Goal: Information Seeking & Learning: Learn about a topic

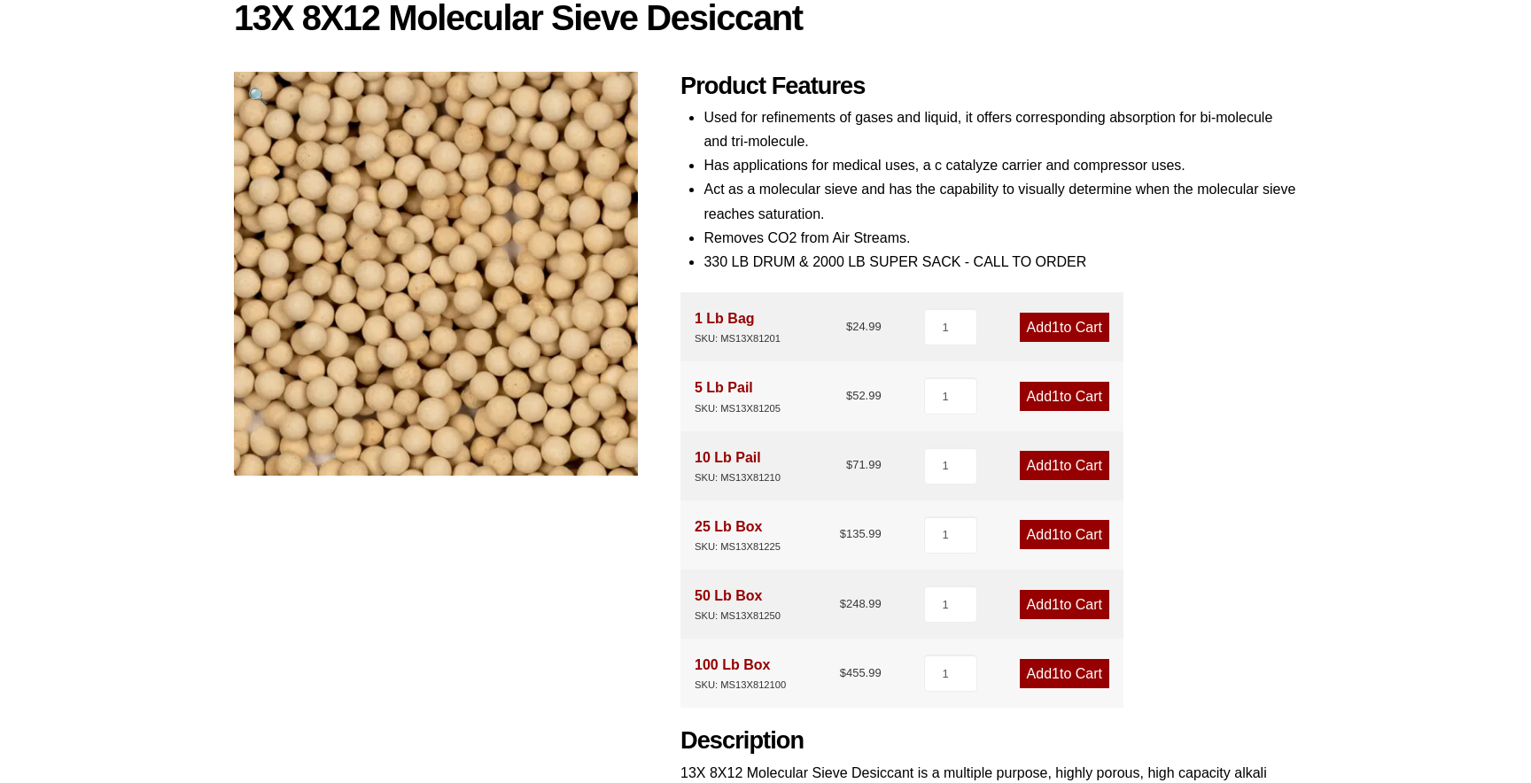
scroll to position [164, 0]
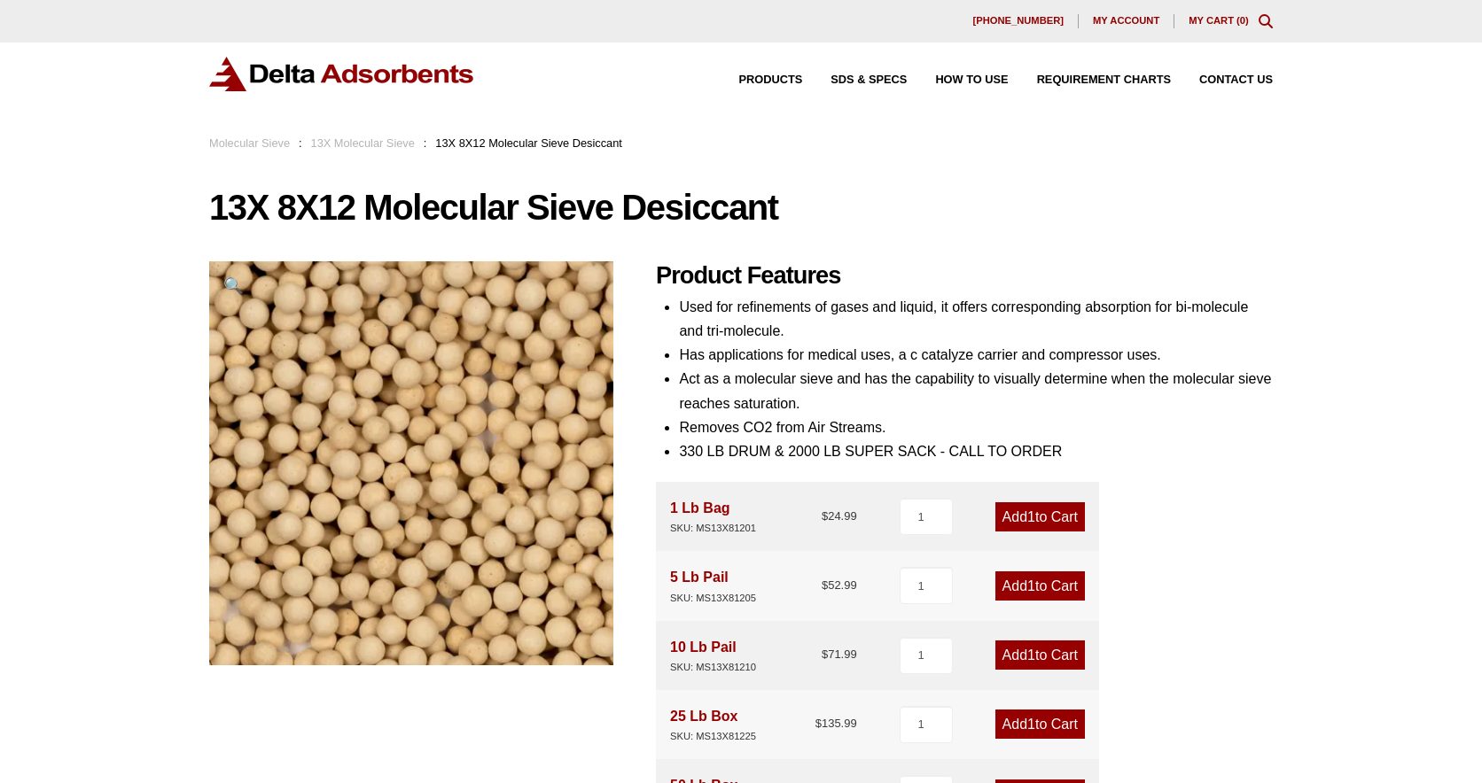
click at [271, 143] on link "Molecular Sieve" at bounding box center [249, 142] width 81 height 13
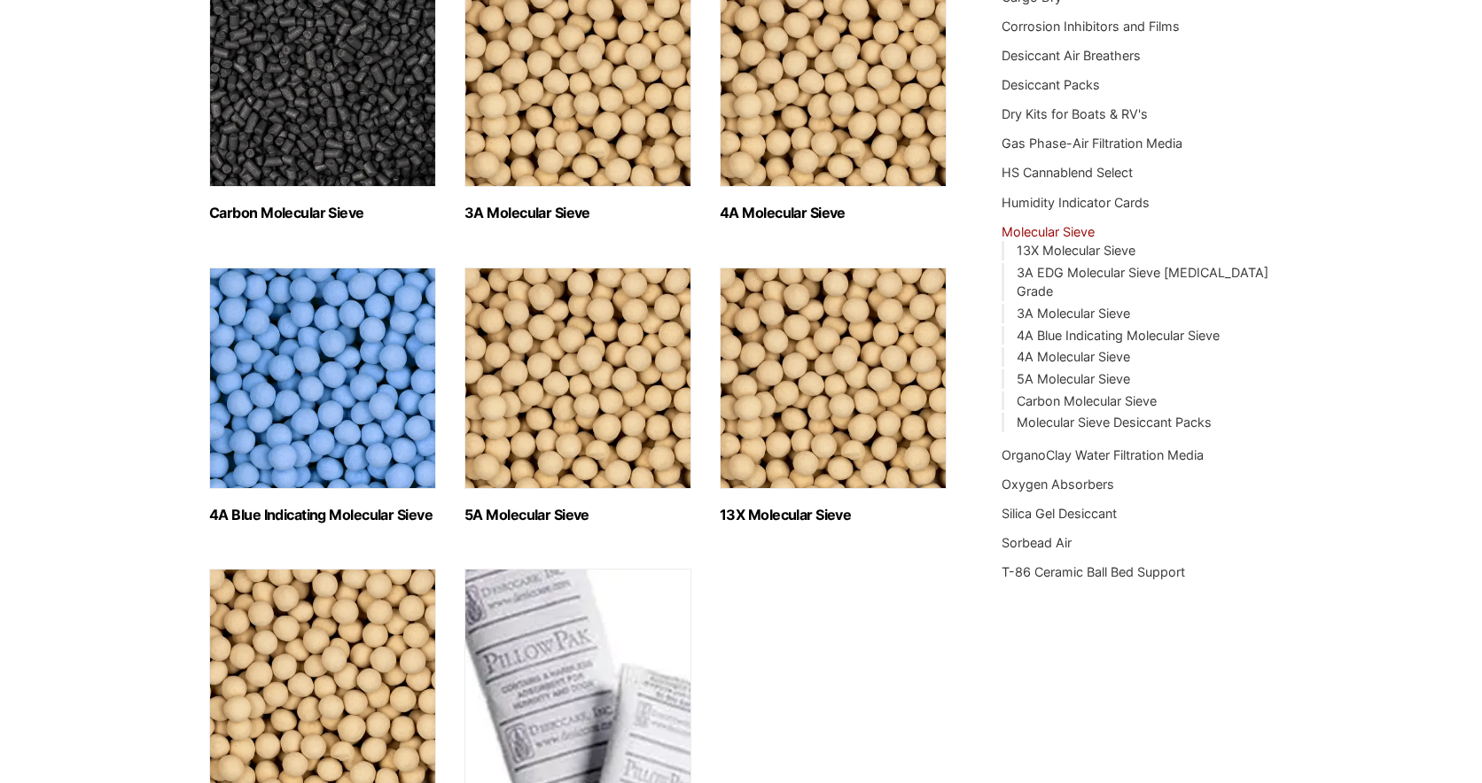
scroll to position [330, 0]
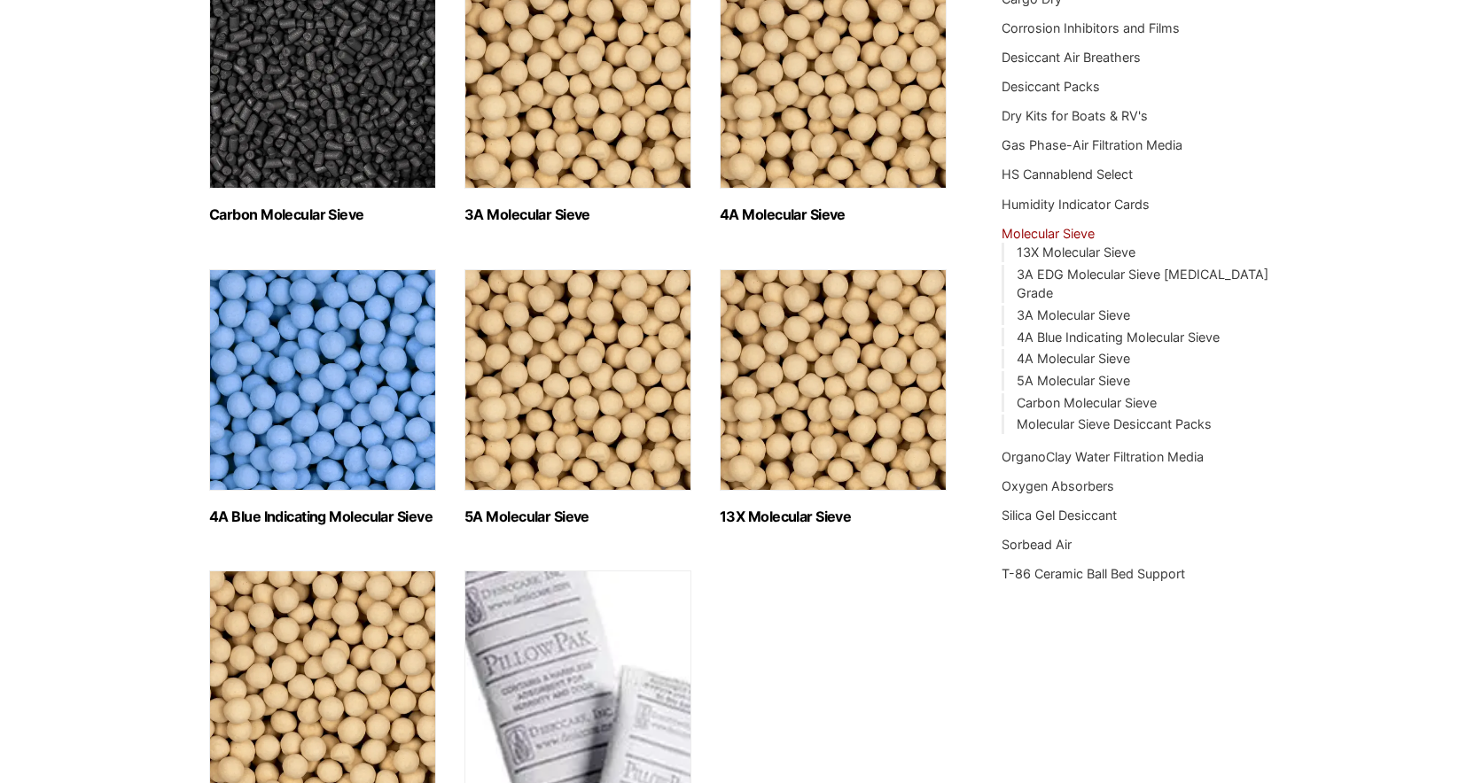
click at [813, 151] on img "Visit product category 4A Molecular Sieve" at bounding box center [833, 78] width 227 height 222
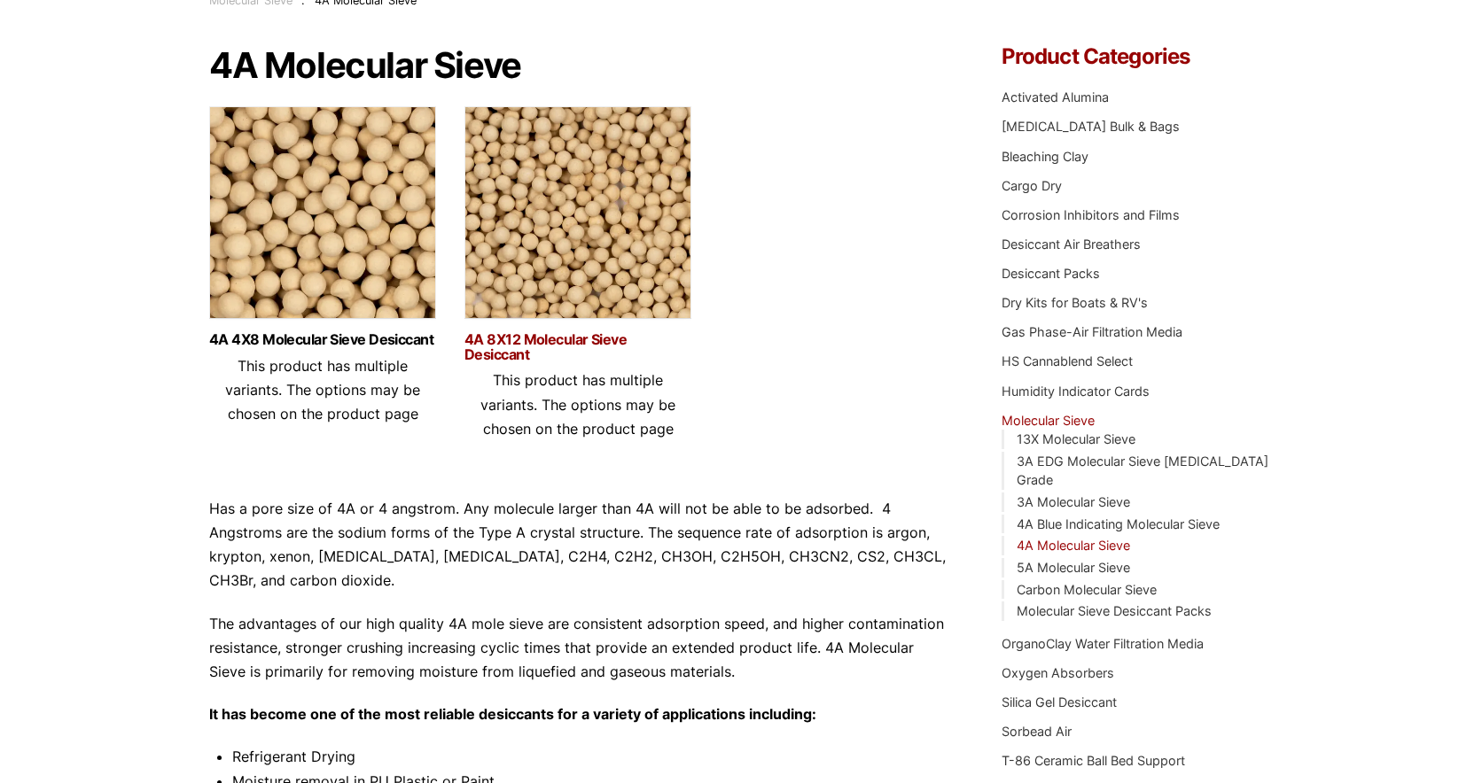
scroll to position [146, 0]
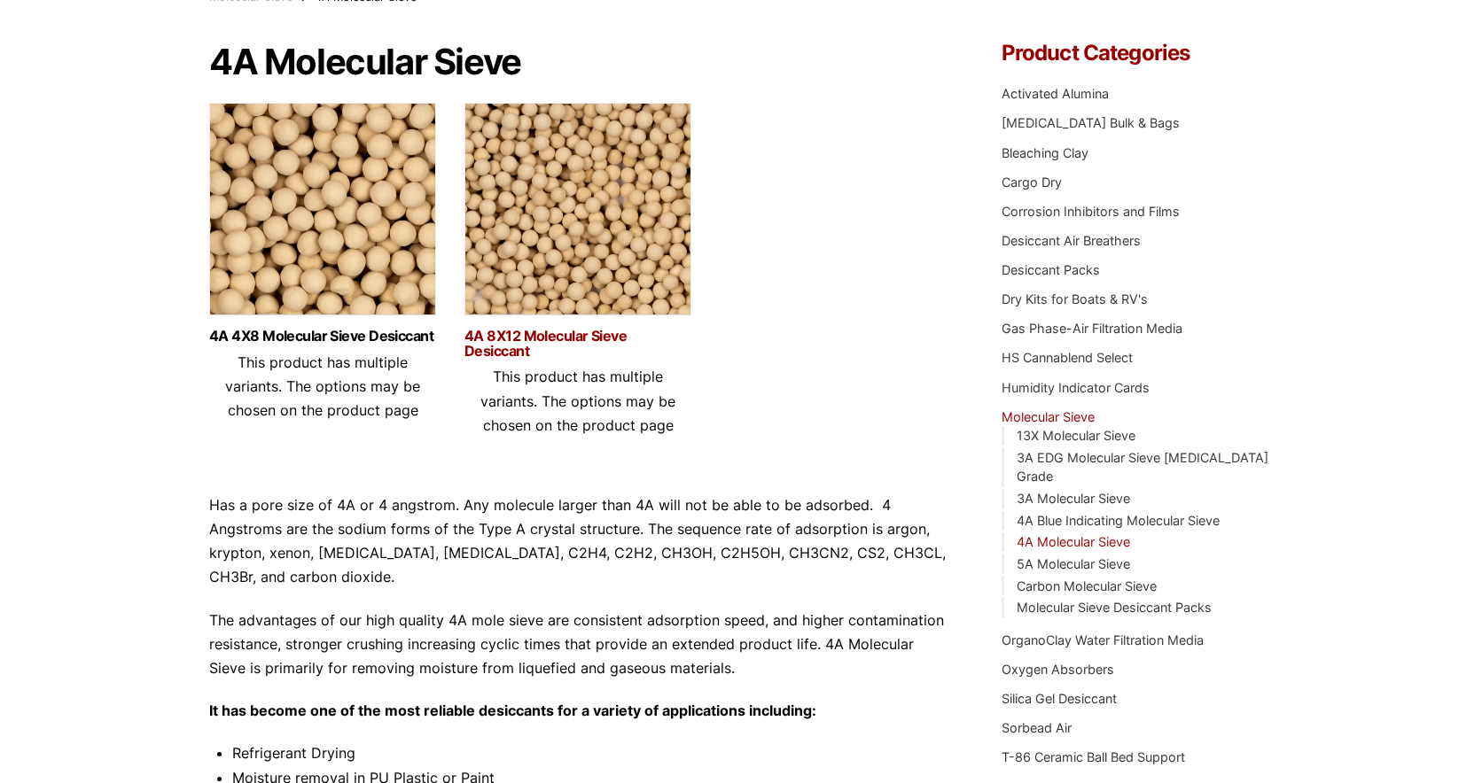
click at [589, 334] on link "4A 8X12 Molecular Sieve Desiccant" at bounding box center [577, 344] width 227 height 30
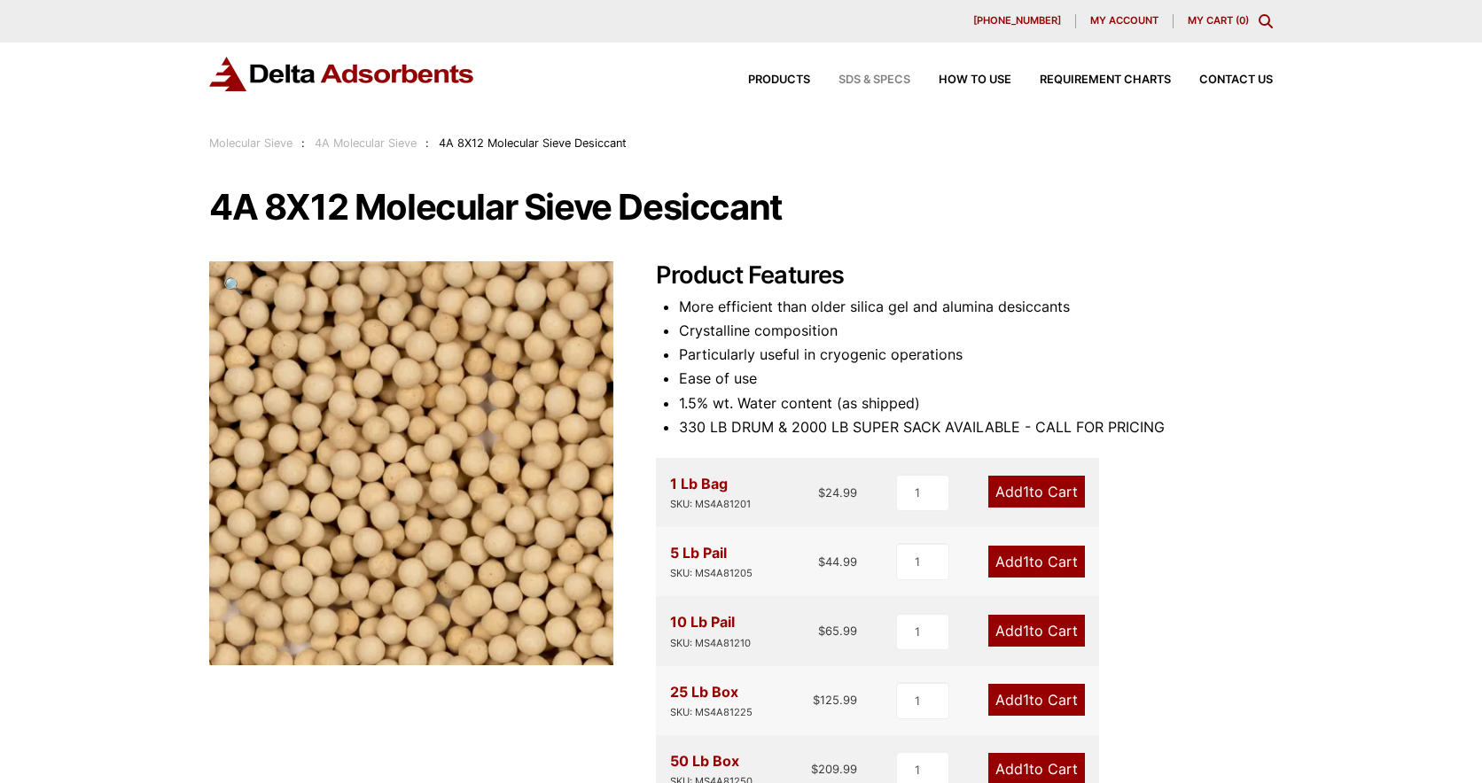
click at [873, 81] on span "SDS & SPECS" at bounding box center [874, 80] width 72 height 12
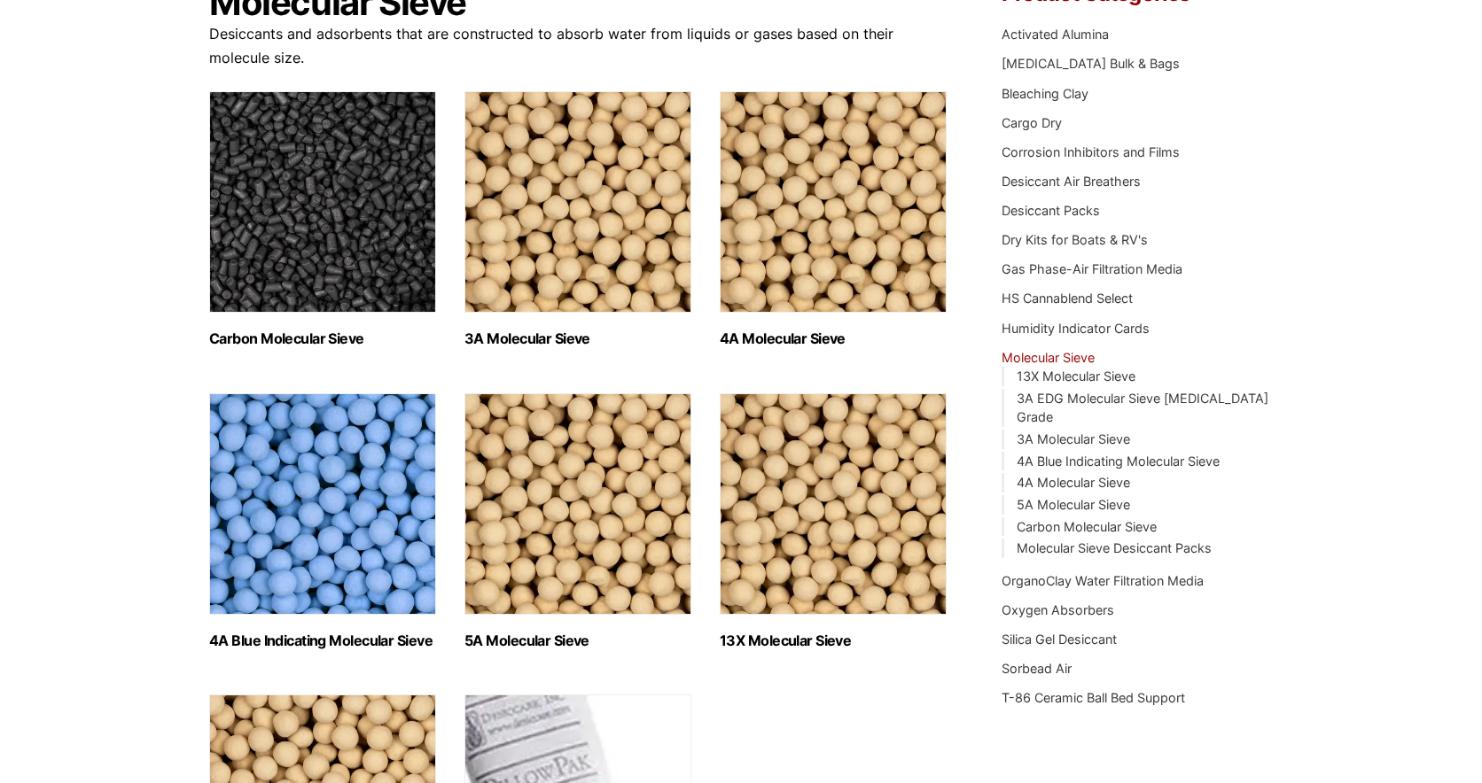
scroll to position [112, 0]
